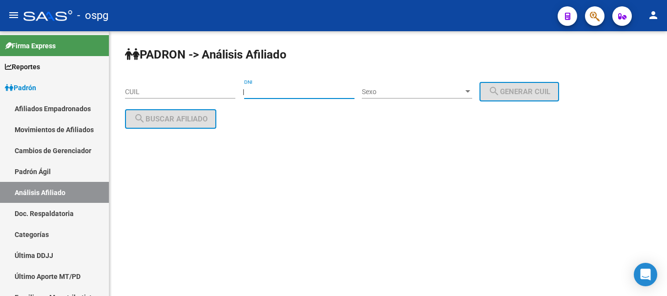
click at [268, 90] on input "DNI" at bounding box center [299, 92] width 110 height 8
paste input "29274391"
type input "29274391"
click at [439, 96] on div "Sexo Sexo" at bounding box center [417, 89] width 110 height 20
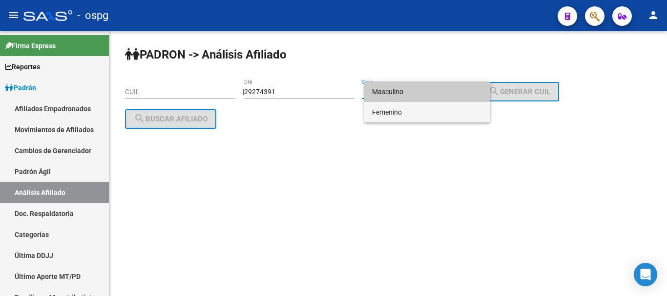
drag, startPoint x: 415, startPoint y: 115, endPoint x: 423, endPoint y: 114, distance: 7.9
click at [416, 114] on span "Femenino" at bounding box center [427, 112] width 110 height 20
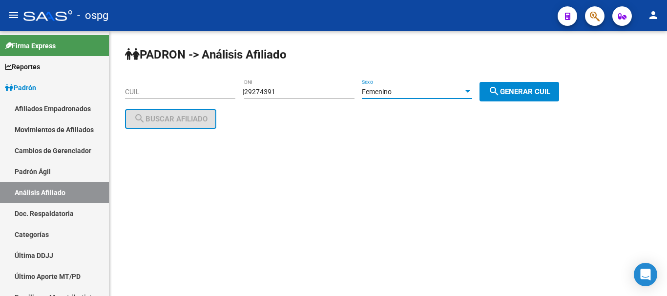
drag, startPoint x: 516, startPoint y: 86, endPoint x: 395, endPoint y: 103, distance: 122.7
click at [514, 87] on span "search Generar CUIL" at bounding box center [519, 91] width 62 height 9
type input "27-29274391-8"
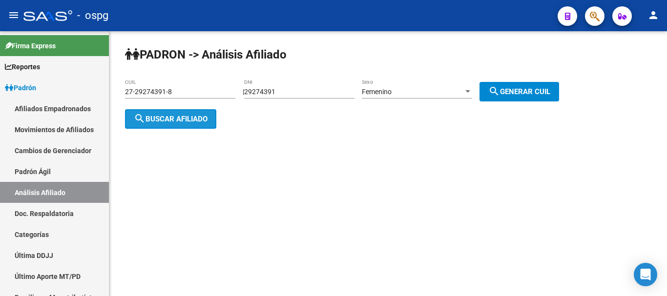
drag, startPoint x: 170, startPoint y: 120, endPoint x: 243, endPoint y: 88, distance: 80.0
click at [175, 118] on span "search Buscar afiliado" at bounding box center [171, 119] width 74 height 9
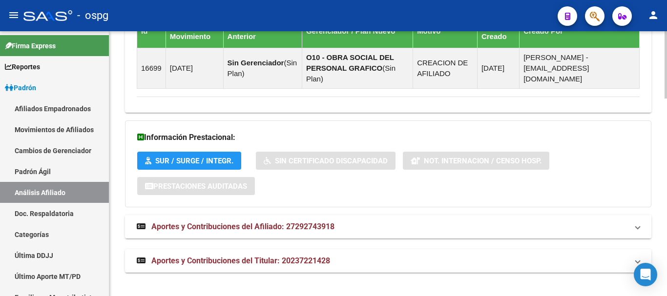
click at [301, 224] on span "Aportes y Contribuciones del Afiliado: 27292743918" at bounding box center [242, 226] width 183 height 9
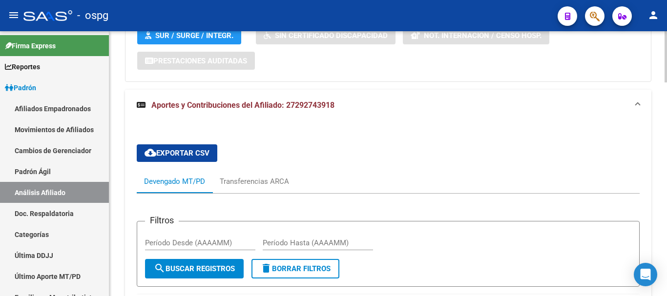
scroll to position [867, 0]
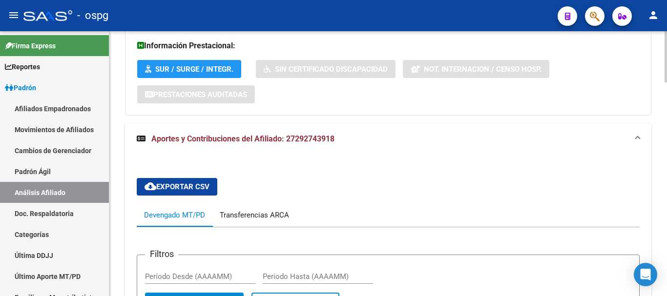
click at [266, 216] on div "Transferencias ARCA" at bounding box center [254, 215] width 69 height 11
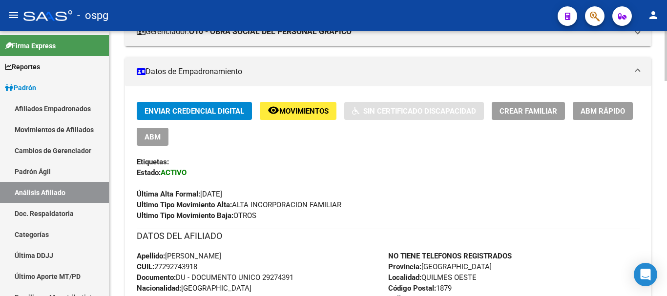
scroll to position [168, 0]
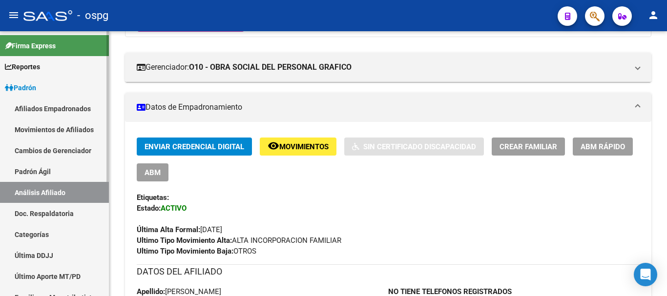
click at [45, 194] on link "Análisis Afiliado" at bounding box center [54, 192] width 109 height 21
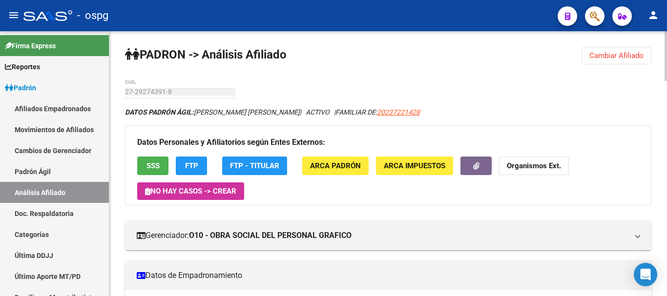
click at [514, 166] on strong "Organismos Ext." at bounding box center [533, 166] width 54 height 9
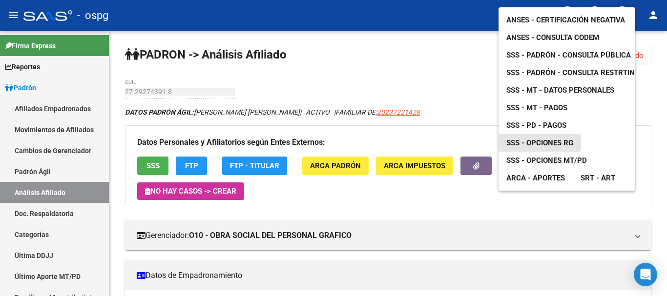
click at [540, 139] on span "SSS - Opciones RG" at bounding box center [539, 143] width 67 height 9
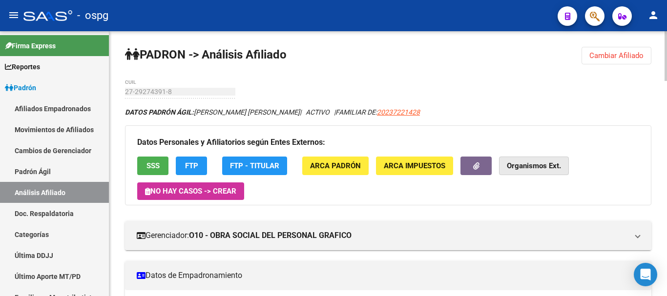
click at [528, 166] on strong "Organismos Ext." at bounding box center [533, 166] width 54 height 9
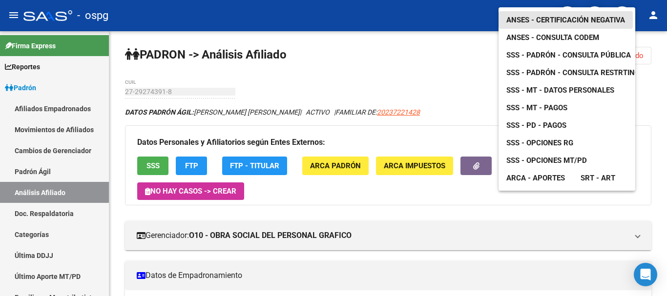
click at [559, 16] on span "ANSES - Certificación Negativa" at bounding box center [565, 20] width 119 height 9
